Goal: Information Seeking & Learning: Check status

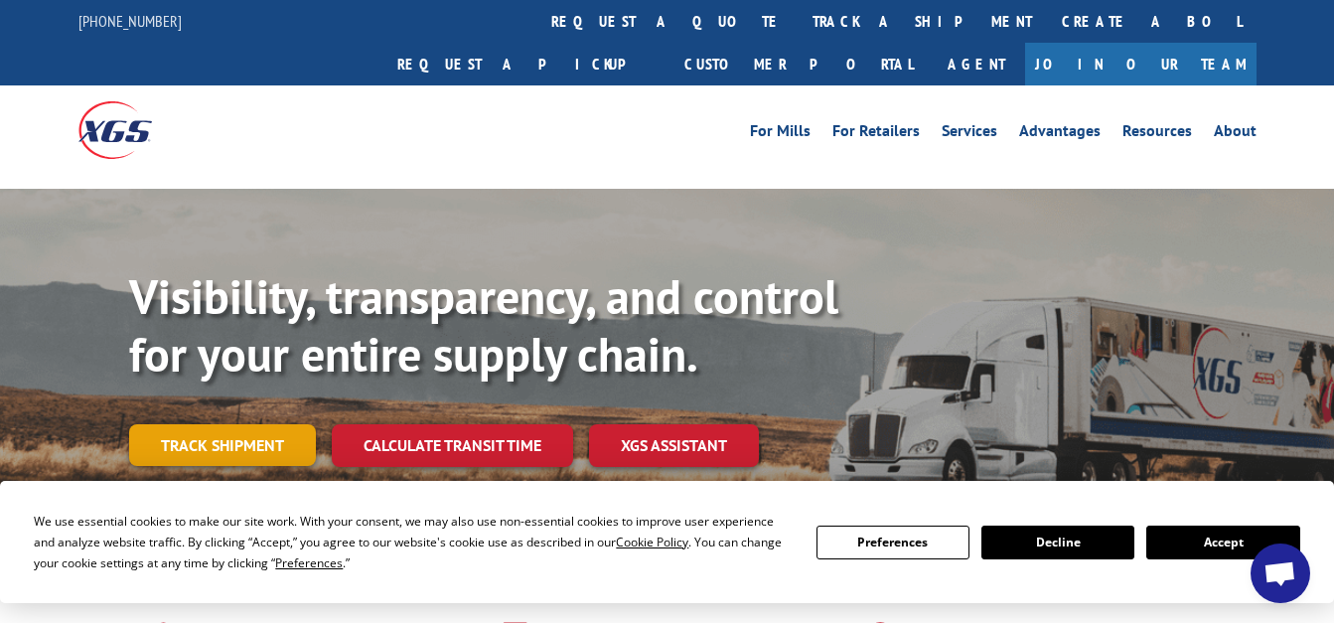
click at [230, 424] on link "Track shipment" at bounding box center [222, 445] width 187 height 42
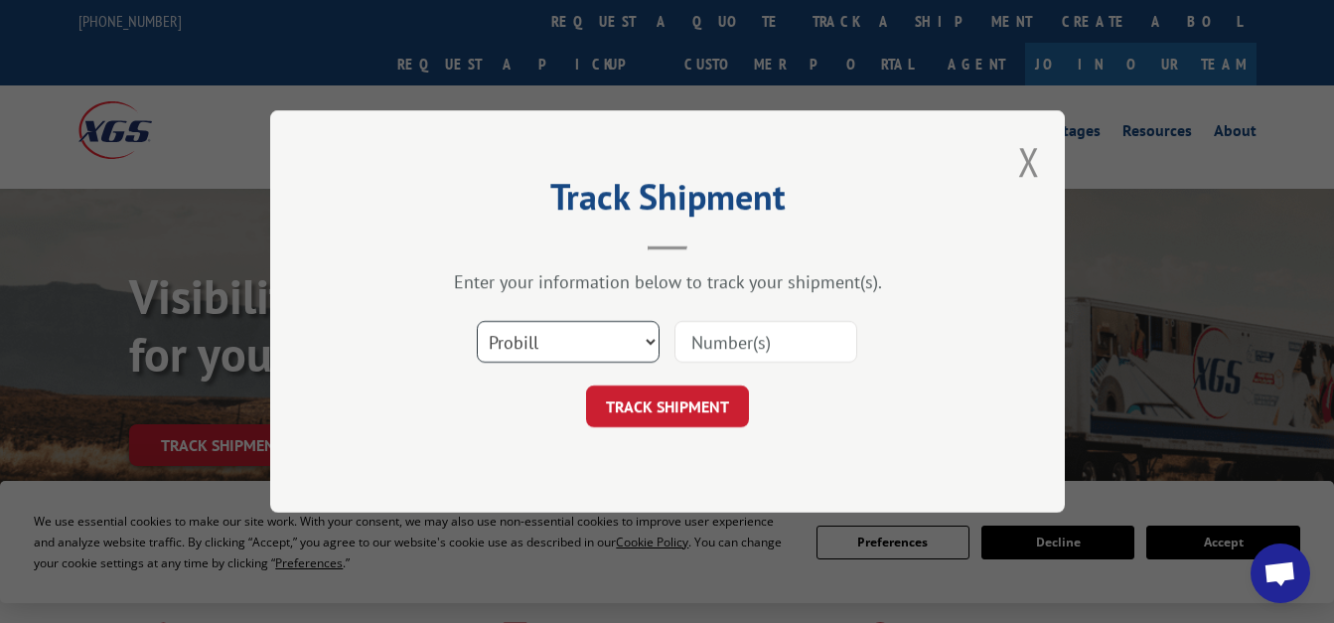
click at [648, 342] on select "Select category... Probill BOL PO" at bounding box center [568, 342] width 183 height 42
select select "bol"
click at [477, 321] on select "Select category... Probill BOL PO" at bounding box center [568, 342] width 183 height 42
click at [736, 344] on input at bounding box center [765, 342] width 183 height 42
type input "878448"
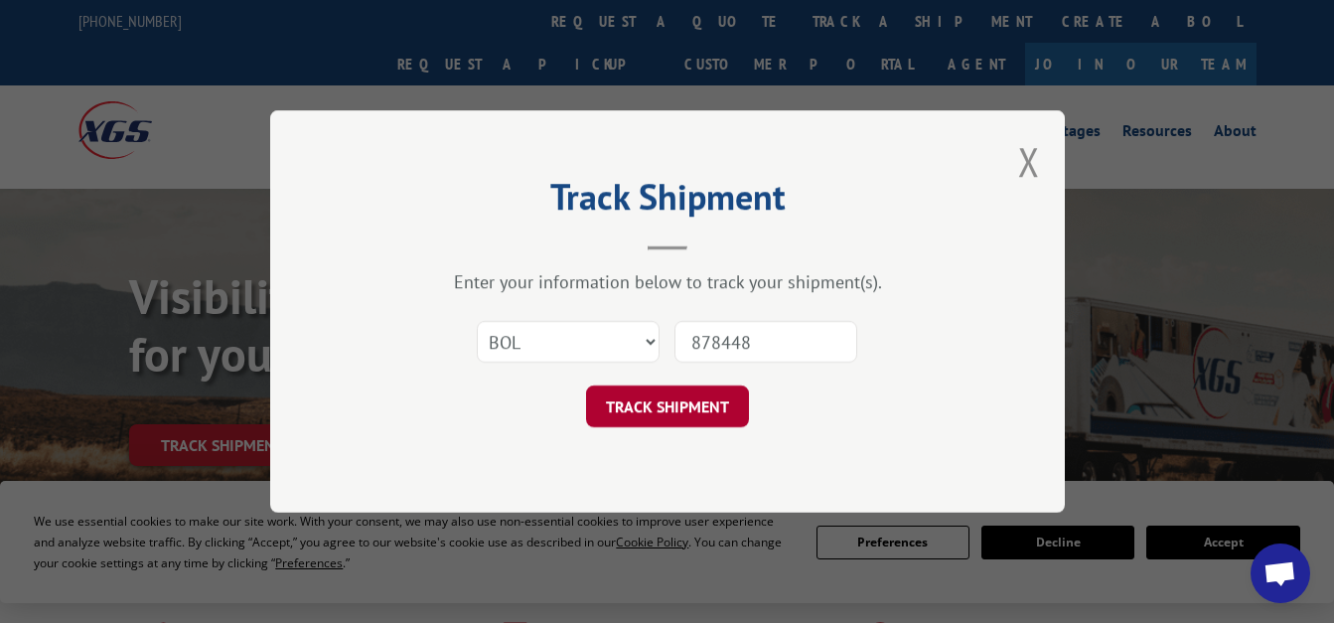
click at [684, 396] on button "TRACK SHIPMENT" at bounding box center [667, 406] width 163 height 42
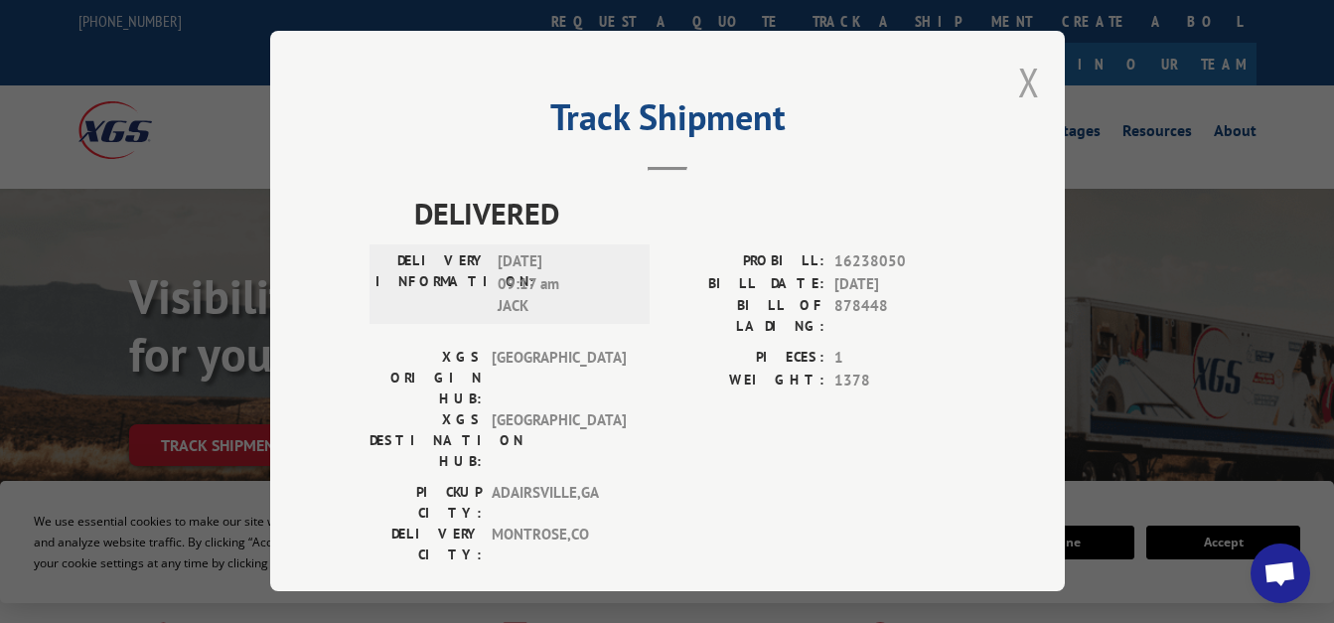
click at [1027, 71] on button "Close modal" at bounding box center [1029, 82] width 22 height 53
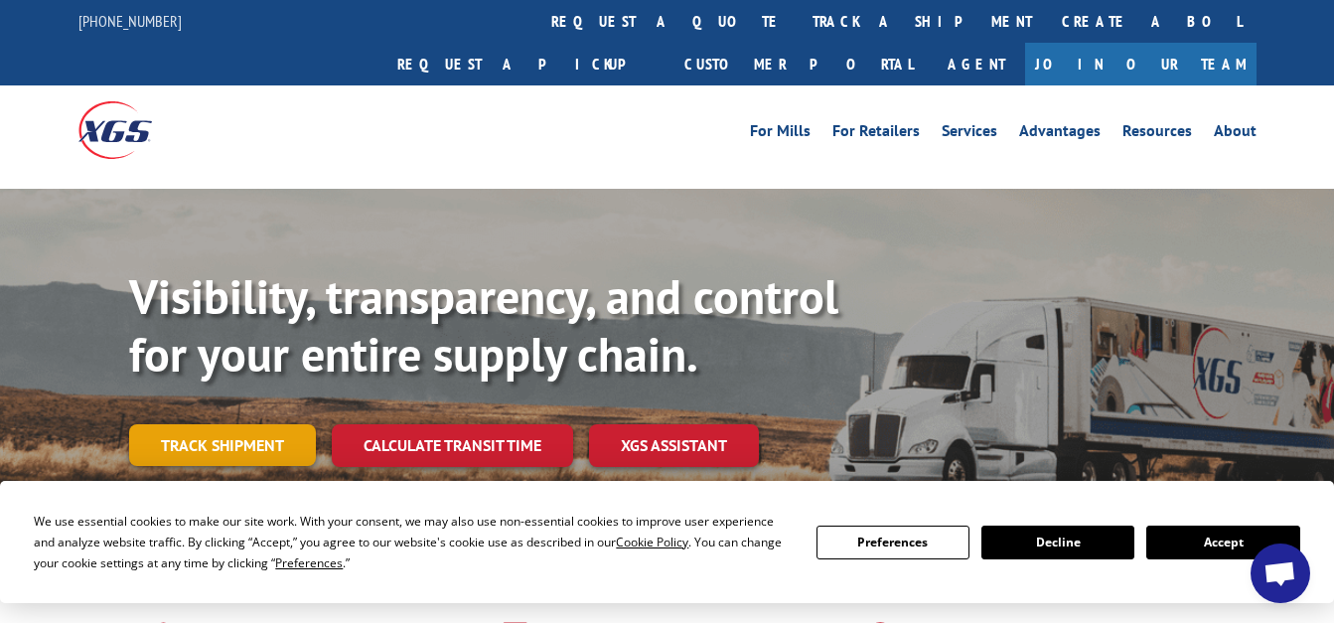
click at [181, 424] on link "Track shipment" at bounding box center [222, 445] width 187 height 42
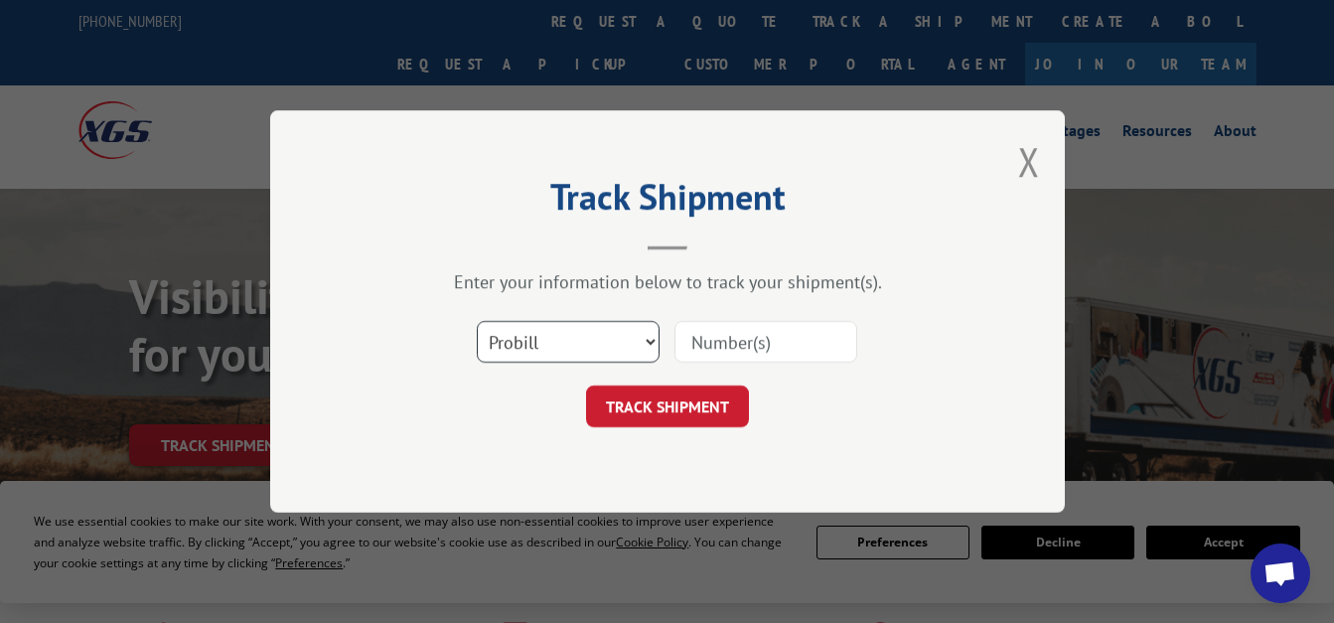
click at [648, 339] on select "Select category... Probill BOL PO" at bounding box center [568, 342] width 183 height 42
select select "bol"
click at [477, 321] on select "Select category... Probill BOL PO" at bounding box center [568, 342] width 183 height 42
click at [720, 340] on input at bounding box center [765, 342] width 183 height 42
type input "881613"
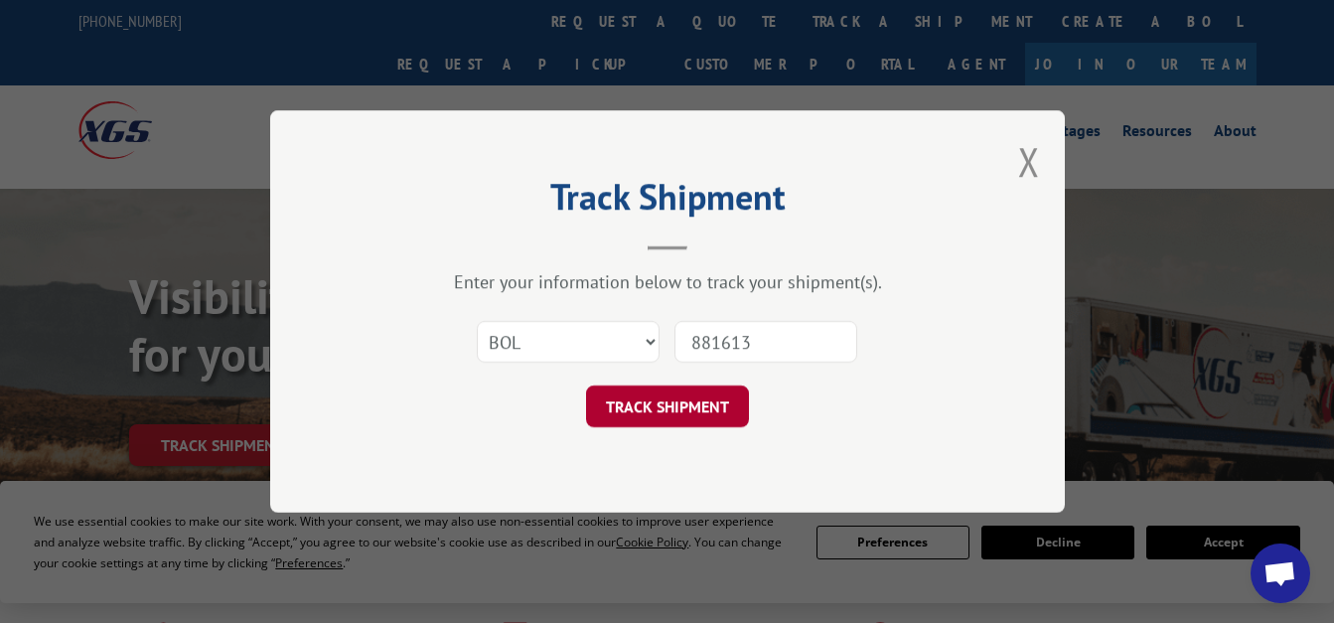
click at [707, 408] on button "TRACK SHIPMENT" at bounding box center [667, 406] width 163 height 42
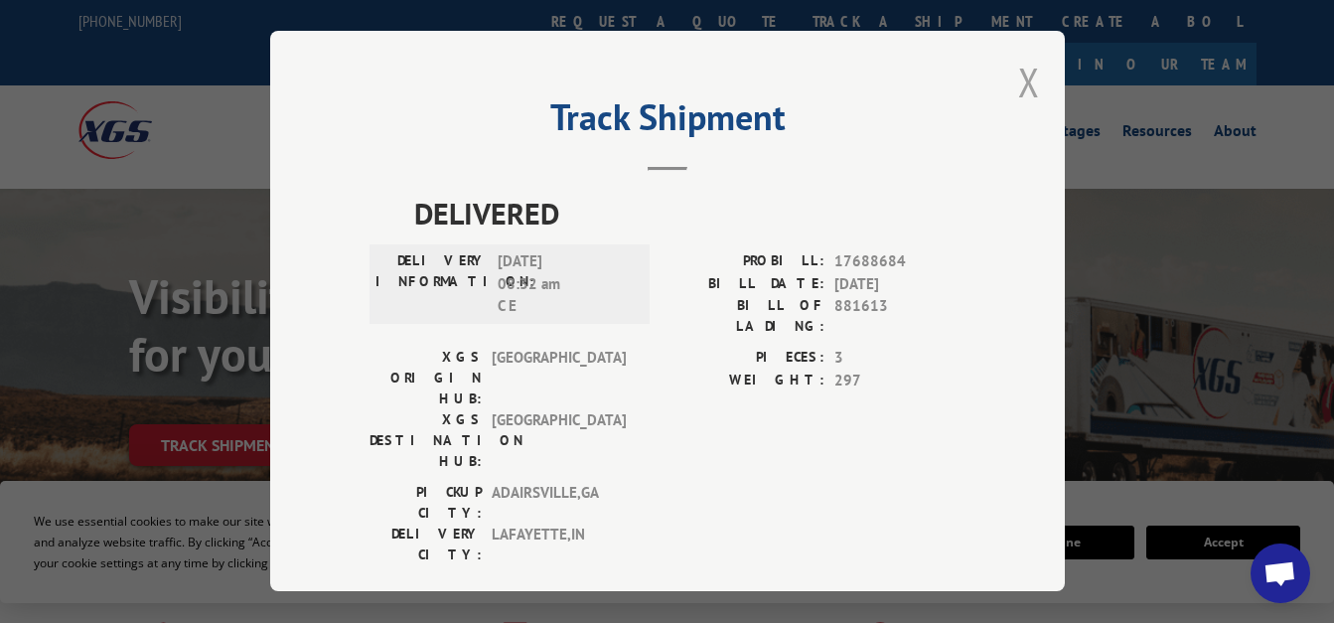
click at [1033, 82] on button "Close modal" at bounding box center [1029, 82] width 22 height 53
